Goal: Task Accomplishment & Management: Complete application form

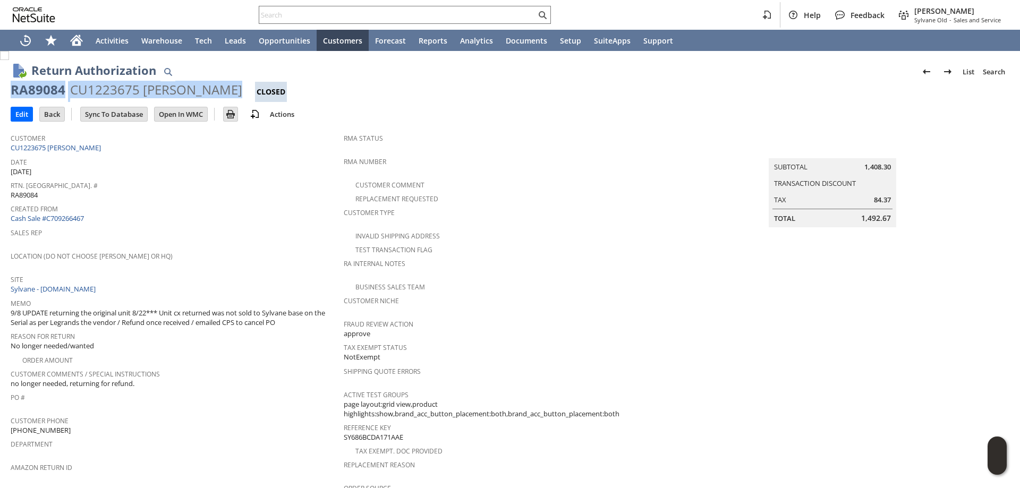
drag, startPoint x: 11, startPoint y: 90, endPoint x: 224, endPoint y: 95, distance: 213.2
click at [224, 95] on div "RA89084 CU1223675 Steven Kerner Closed" at bounding box center [510, 91] width 999 height 21
copy div "RA89084 CU1223675 Steven Kerner"
click at [24, 115] on input "Edit" at bounding box center [21, 114] width 21 height 14
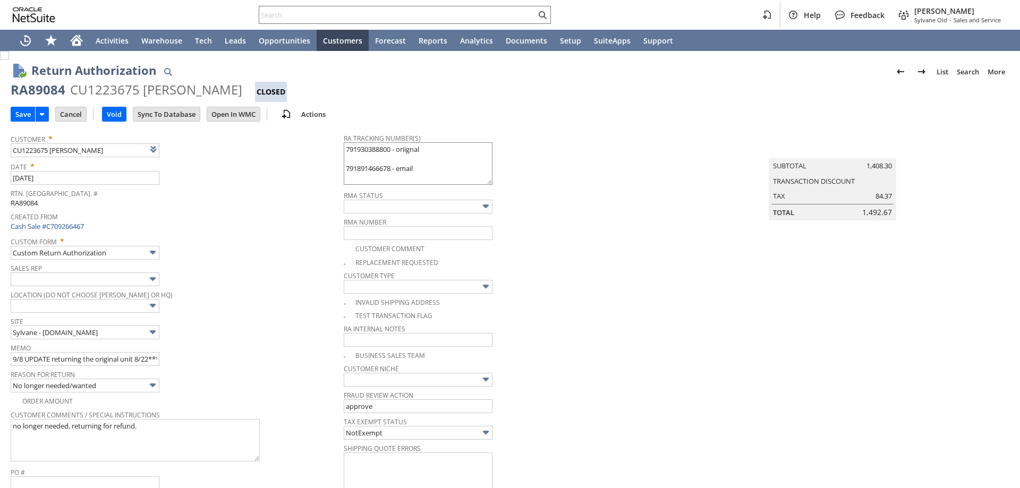
type input "Add"
type input "Copy Previous"
click at [427, 172] on textarea "791930388800 - oriignal 791891466678 - email" at bounding box center [418, 163] width 149 height 43
click at [344, 151] on textarea "791930388800 - oriignal 791891466678 - email" at bounding box center [418, 163] width 149 height 43
click at [364, 148] on textarea "791930388800 - oriignal 791891466678 - email" at bounding box center [418, 163] width 149 height 43
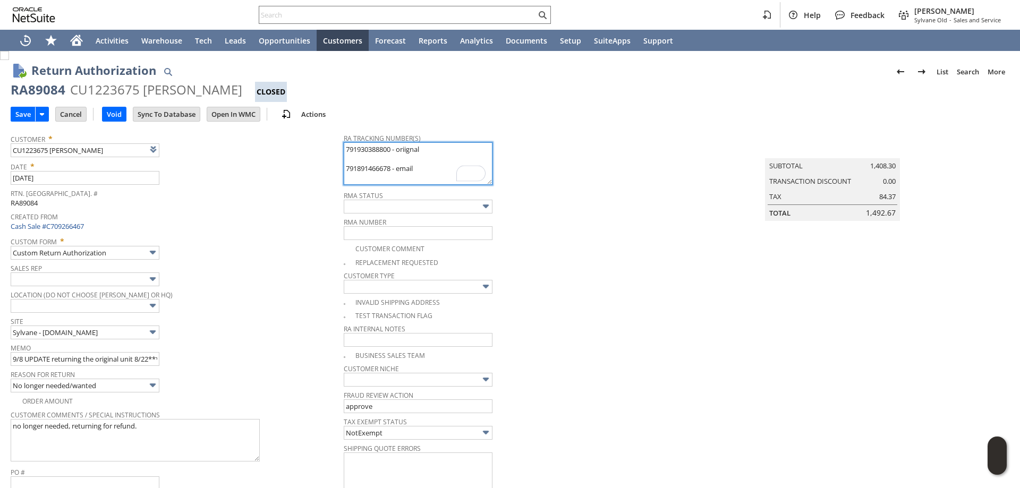
paste textarea "884937272376"
click at [373, 177] on textarea "791930388800 - oriignal 791891466678 - email" at bounding box center [418, 163] width 149 height 43
click at [384, 171] on textarea "791930388800 - oriignal 791891466678 - email" at bounding box center [418, 163] width 149 height 43
drag, startPoint x: 411, startPoint y: 180, endPoint x: 326, endPoint y: 131, distance: 97.6
click at [326, 131] on tr "Customer * CU1223675 Steven Kerner List Search Date * 8/12/2025 Rtn. Auth. # RA…" at bounding box center [510, 455] width 999 height 654
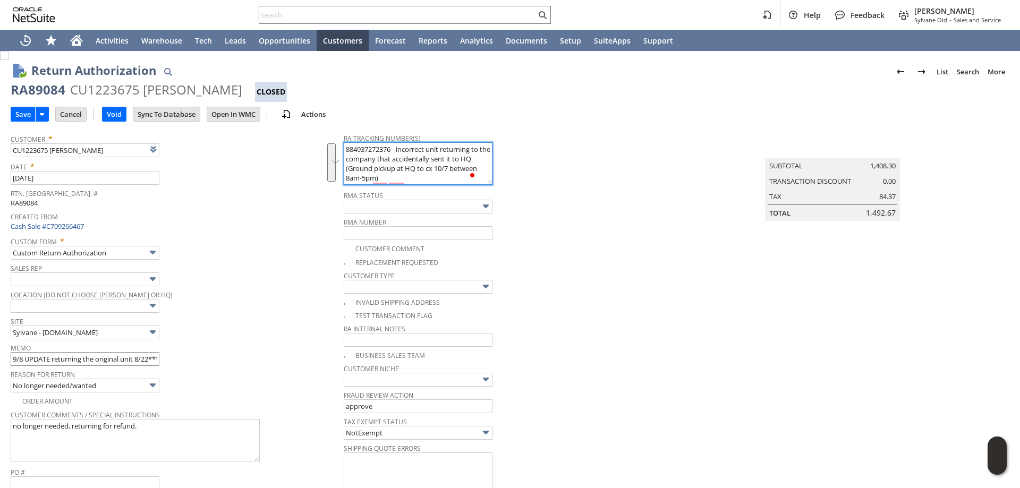
type textarea "884937272376 - incorrect unit returning to the company that accidentally sent i…"
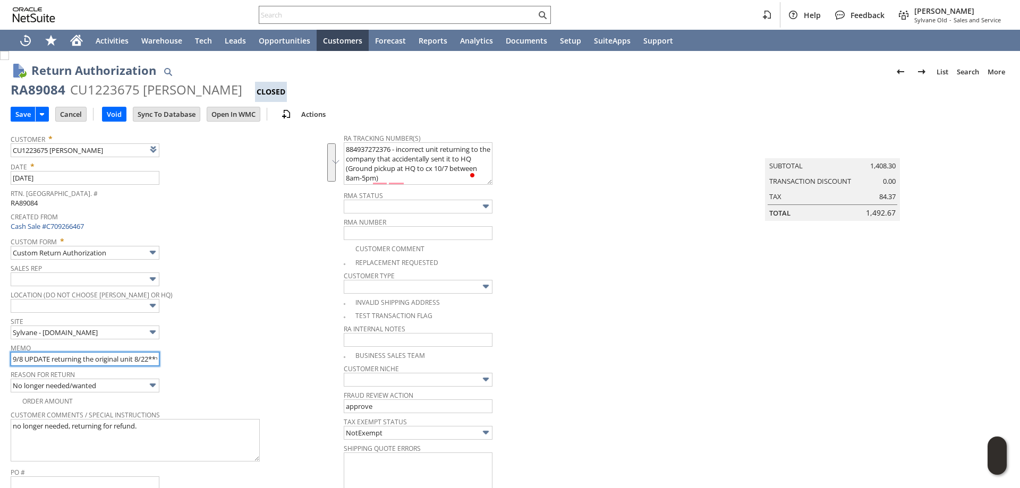
click at [11, 361] on input "9/8 UPDATE returning the original unit 8/22*** Unit cx returned was not sold to…" at bounding box center [85, 359] width 149 height 14
paste input "884937272376 - incorrect unit returning to the company that accidentally sent i…"
type input "UPDATE*** 884937272376 - incorrect unit returning to the company that accidenta…"
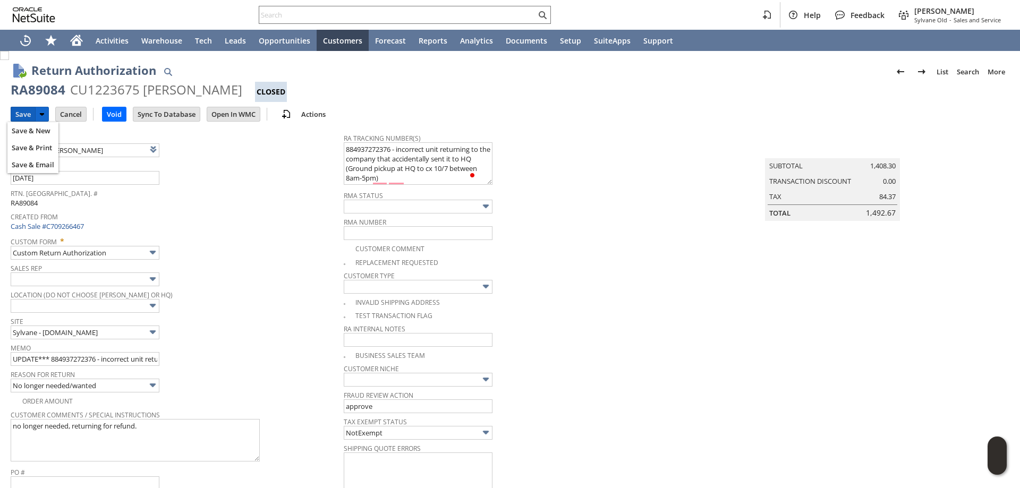
click at [20, 114] on input "Save" at bounding box center [23, 114] width 24 height 14
